Goal: Task Accomplishment & Management: Use online tool/utility

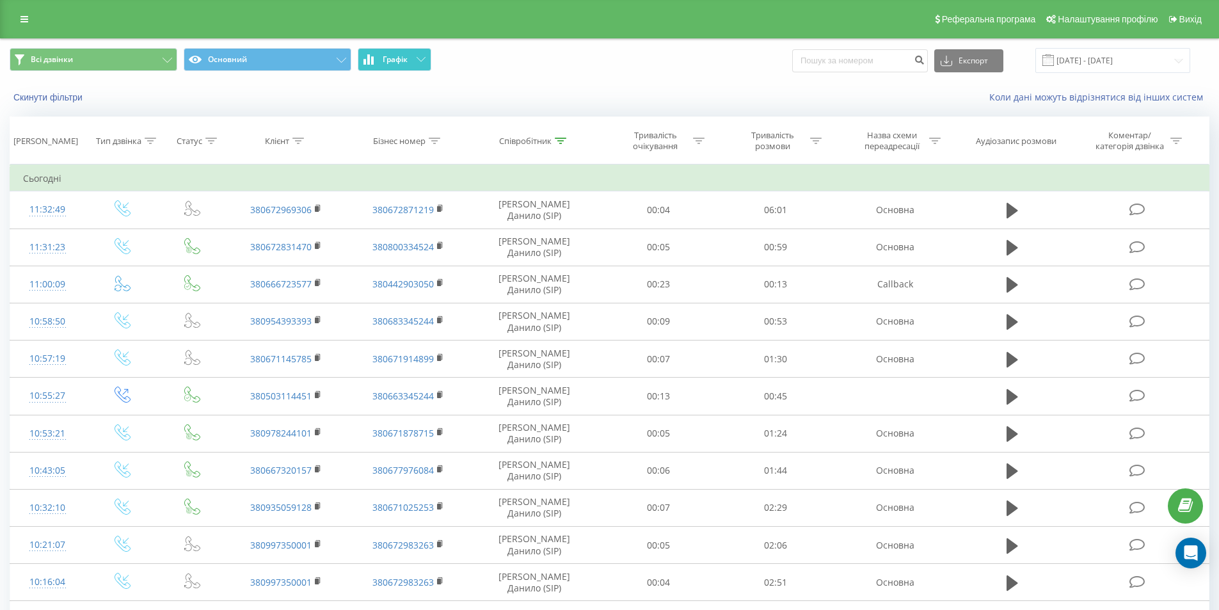
click at [395, 55] on span "Графік" at bounding box center [395, 59] width 25 height 9
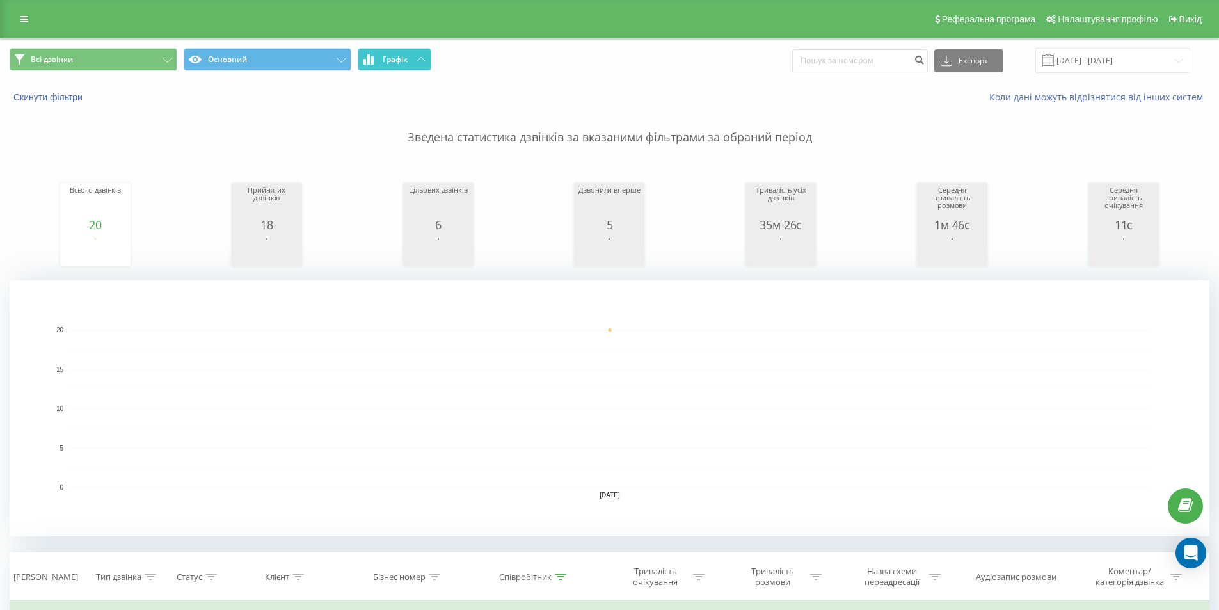
click at [405, 61] on span "Графік" at bounding box center [395, 59] width 25 height 9
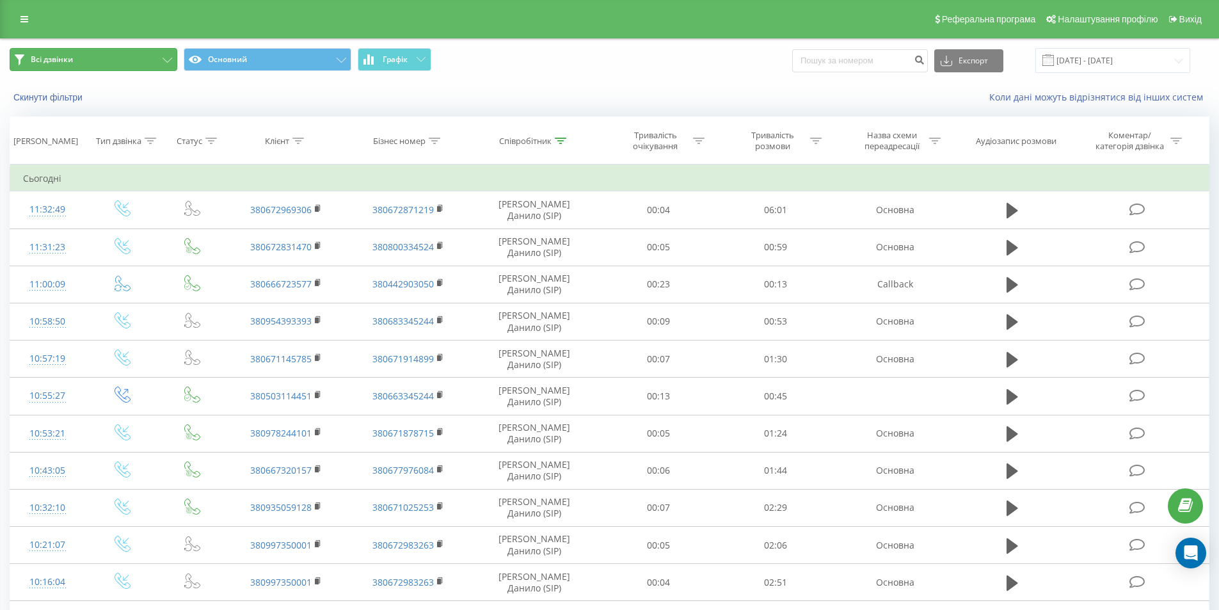
click at [151, 56] on button "Всі дзвінки" at bounding box center [94, 59] width 168 height 23
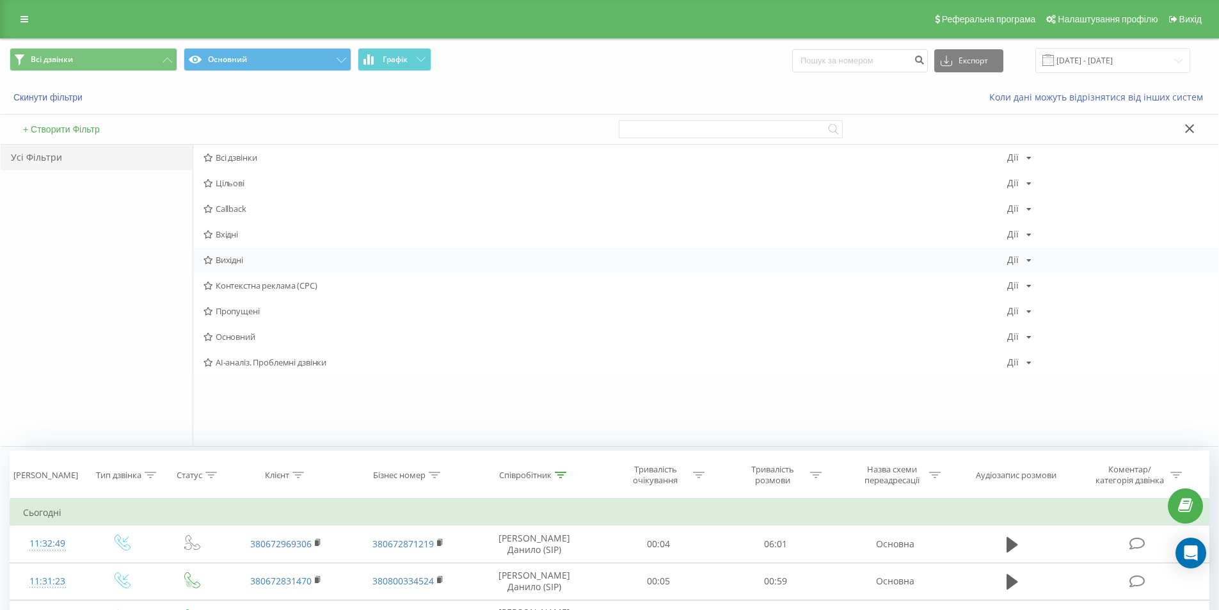
click at [255, 259] on span "Вихідні" at bounding box center [606, 259] width 804 height 9
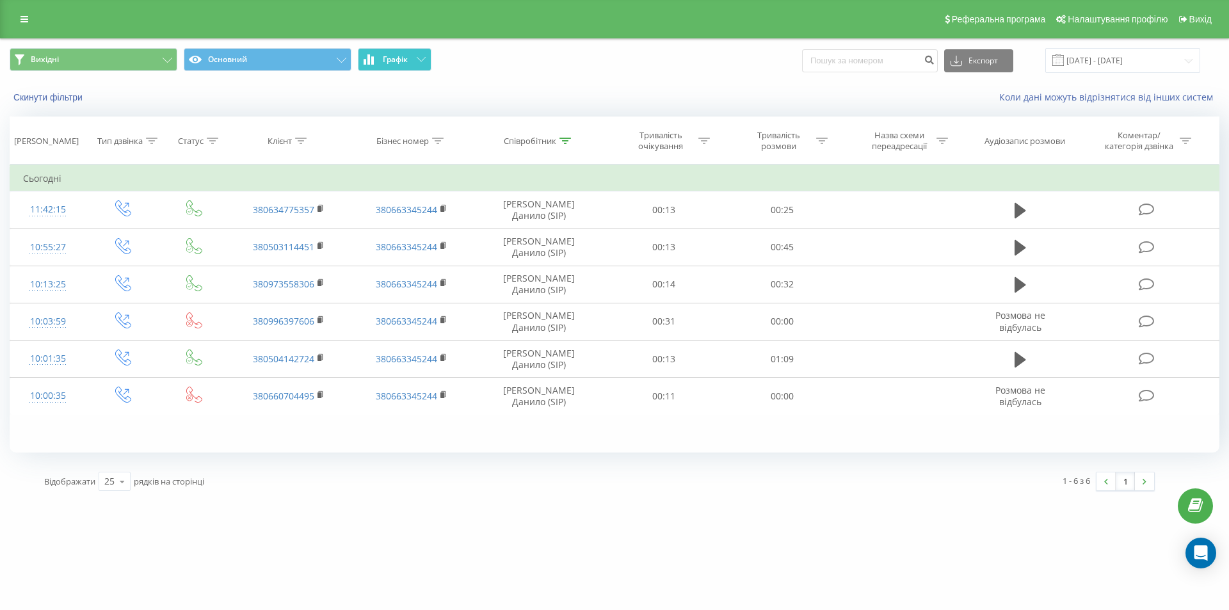
click at [402, 63] on span "Графік" at bounding box center [395, 59] width 25 height 9
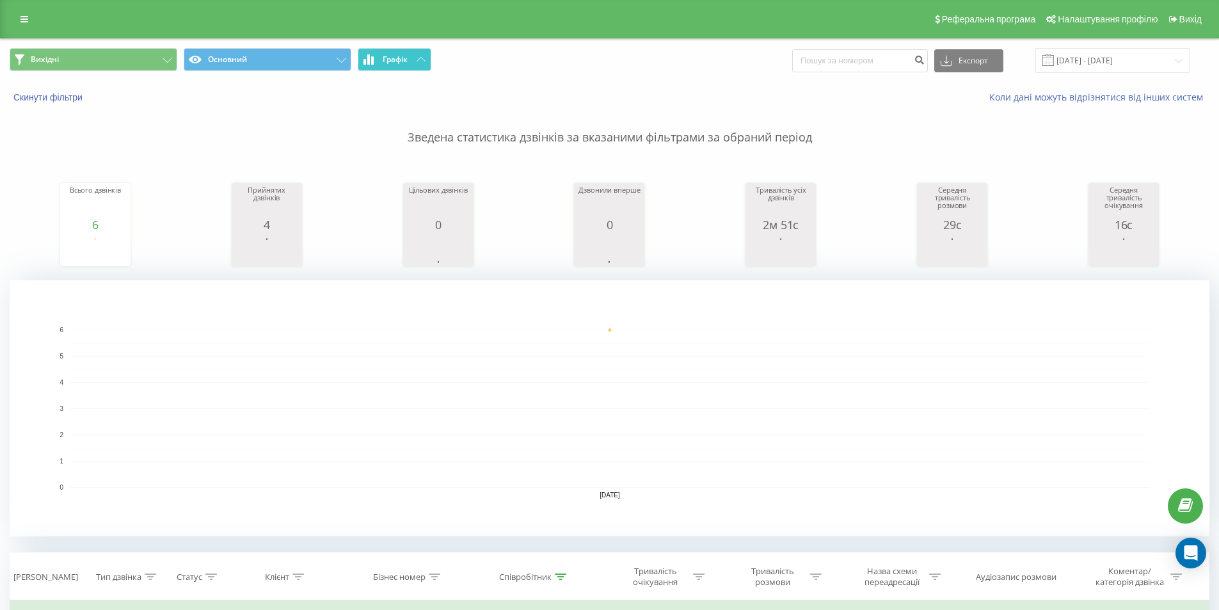
click at [408, 61] on span "Графік" at bounding box center [395, 59] width 25 height 9
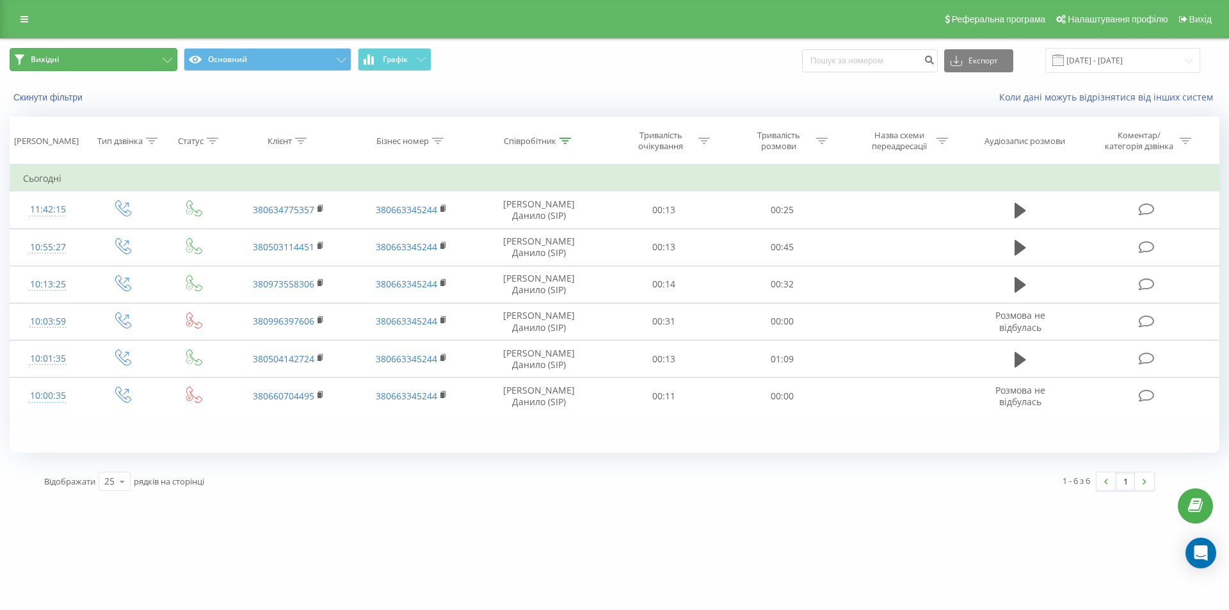
click at [122, 62] on button "Вихідні" at bounding box center [94, 59] width 168 height 23
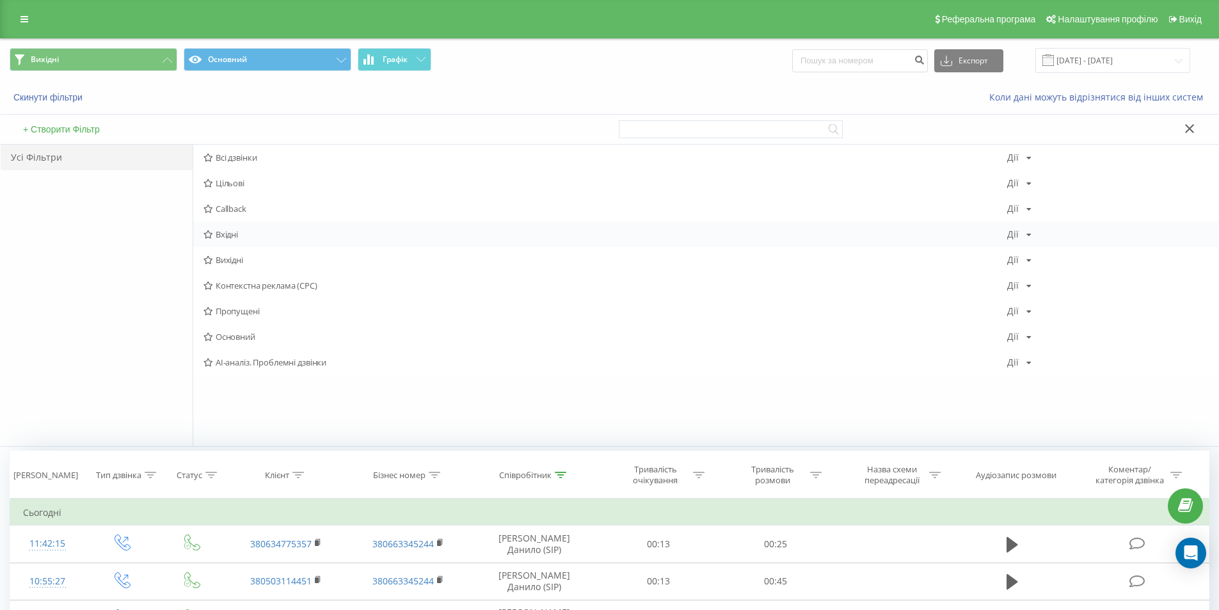
click at [234, 230] on span "Вхідні" at bounding box center [606, 234] width 804 height 9
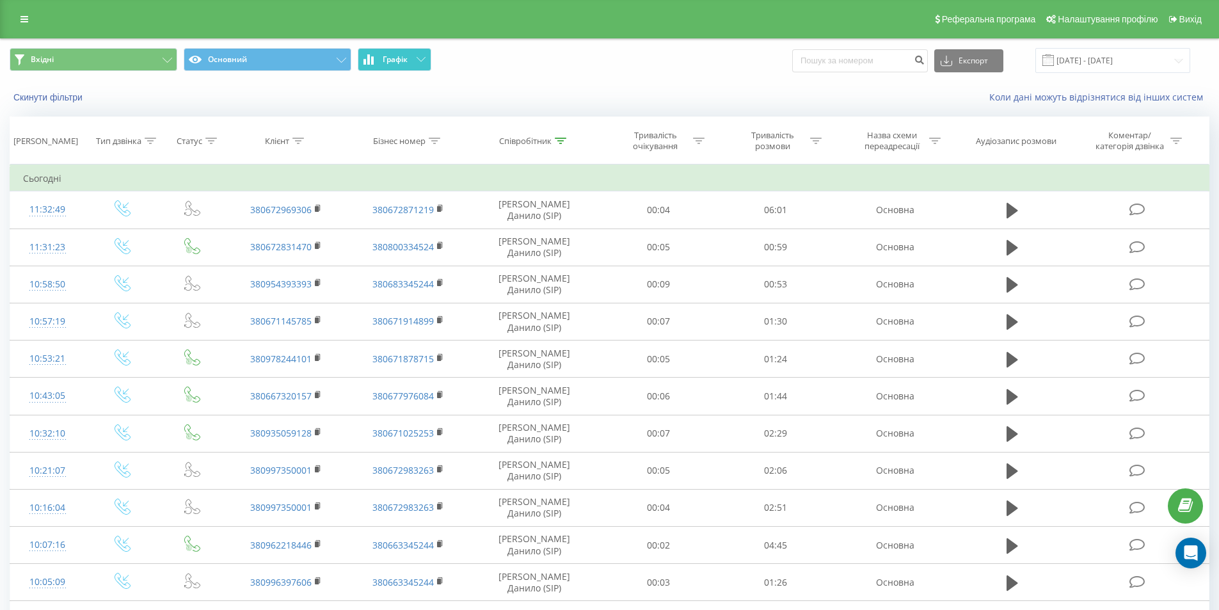
click at [406, 60] on span "Графік" at bounding box center [395, 59] width 25 height 9
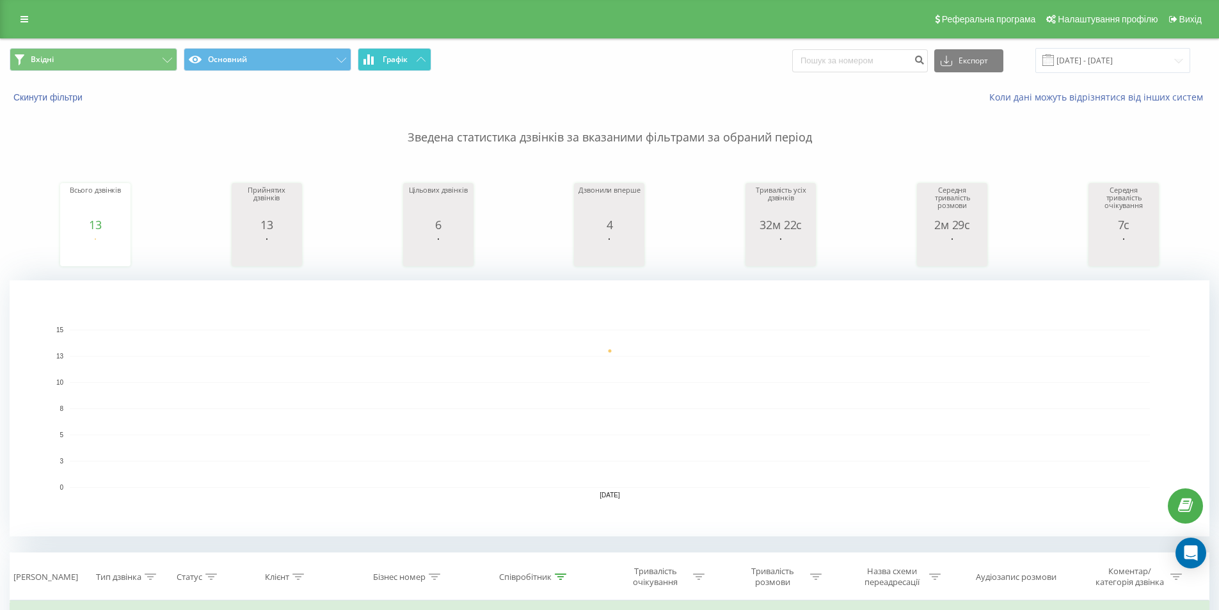
click at [405, 62] on span "Графік" at bounding box center [395, 59] width 25 height 9
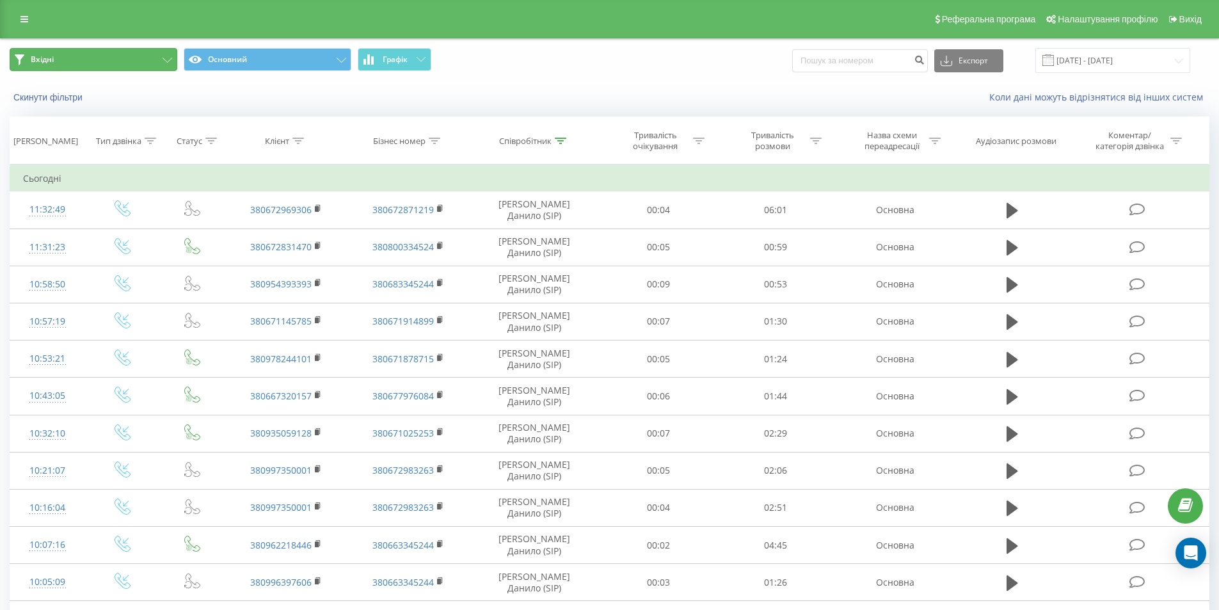
click at [177, 56] on button "Вхідні" at bounding box center [94, 59] width 168 height 23
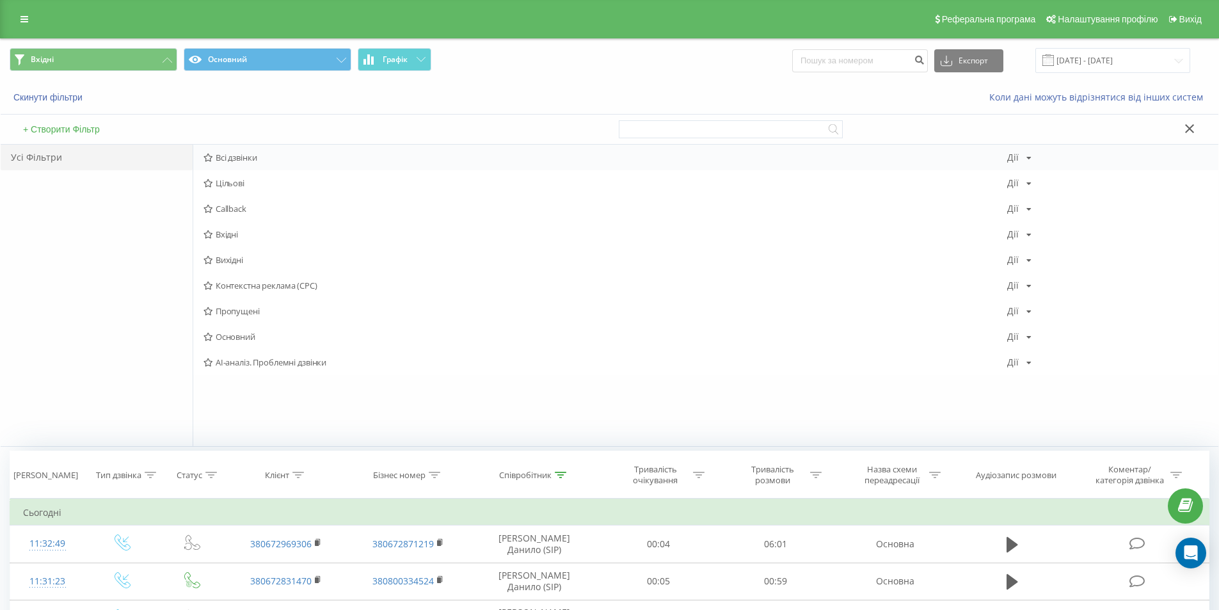
click at [278, 154] on span "Всі дзвінки" at bounding box center [606, 157] width 804 height 9
